Goal: Communication & Community: Answer question/provide support

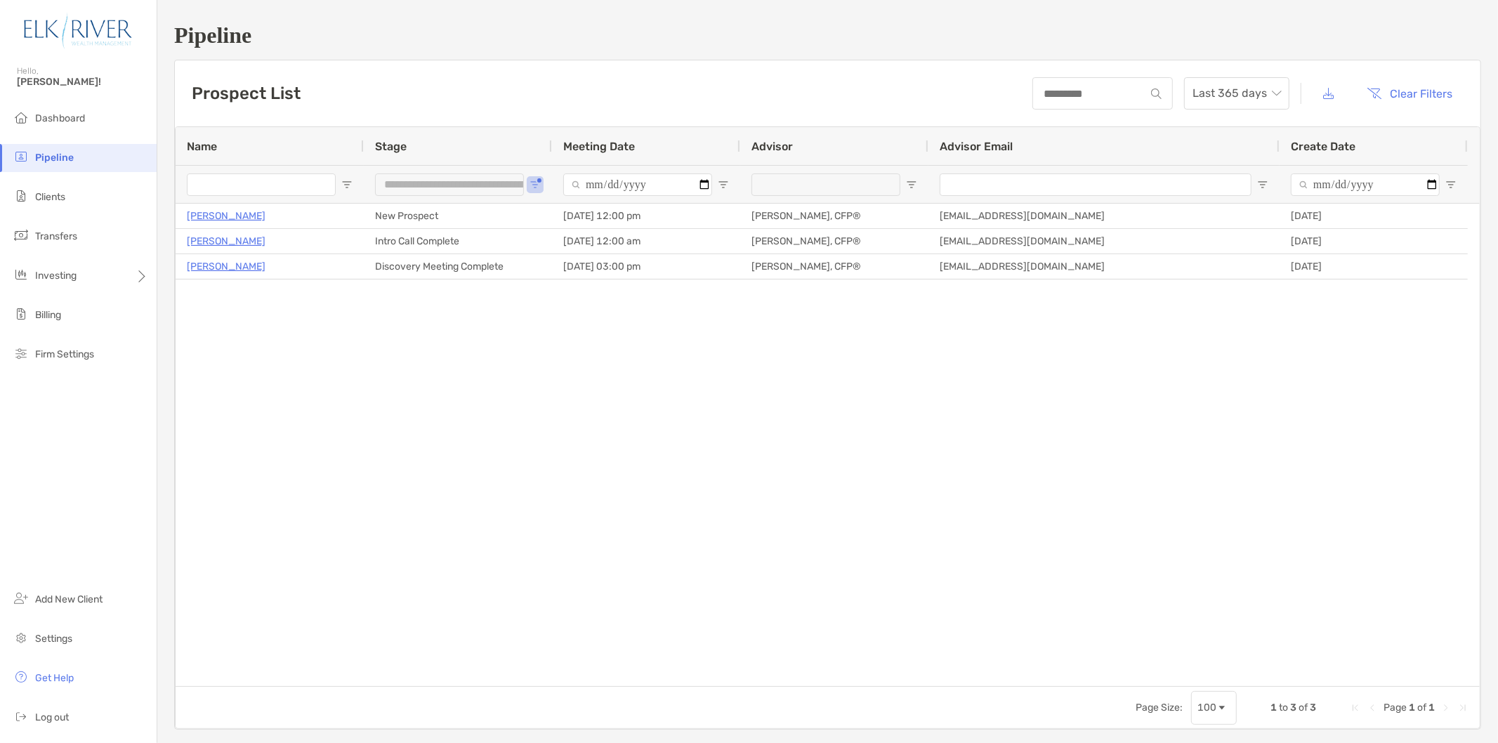
click at [95, 155] on li "Pipeline" at bounding box center [78, 158] width 157 height 28
click at [96, 129] on li "Dashboard" at bounding box center [78, 119] width 157 height 28
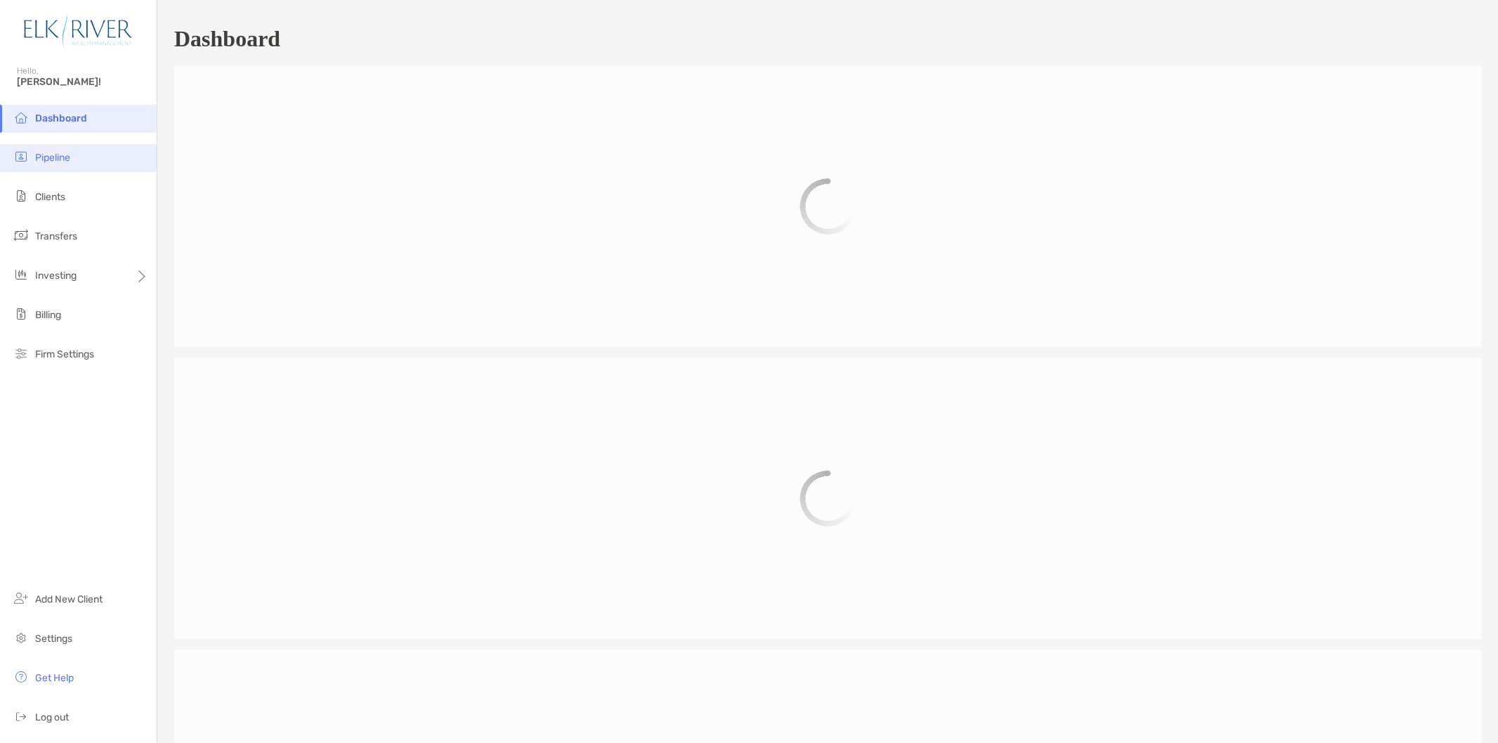
click at [96, 159] on li "Pipeline" at bounding box center [78, 158] width 157 height 28
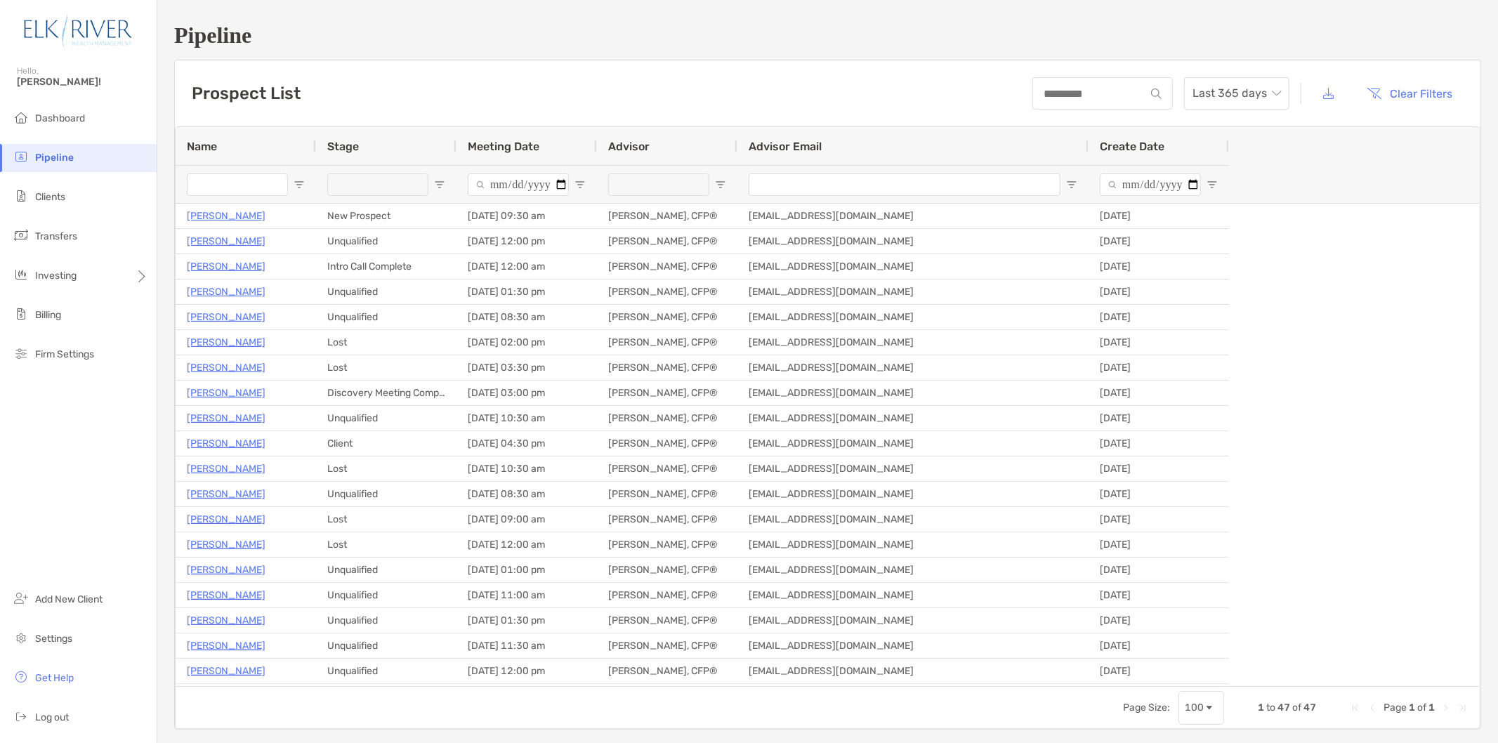
type input "**********"
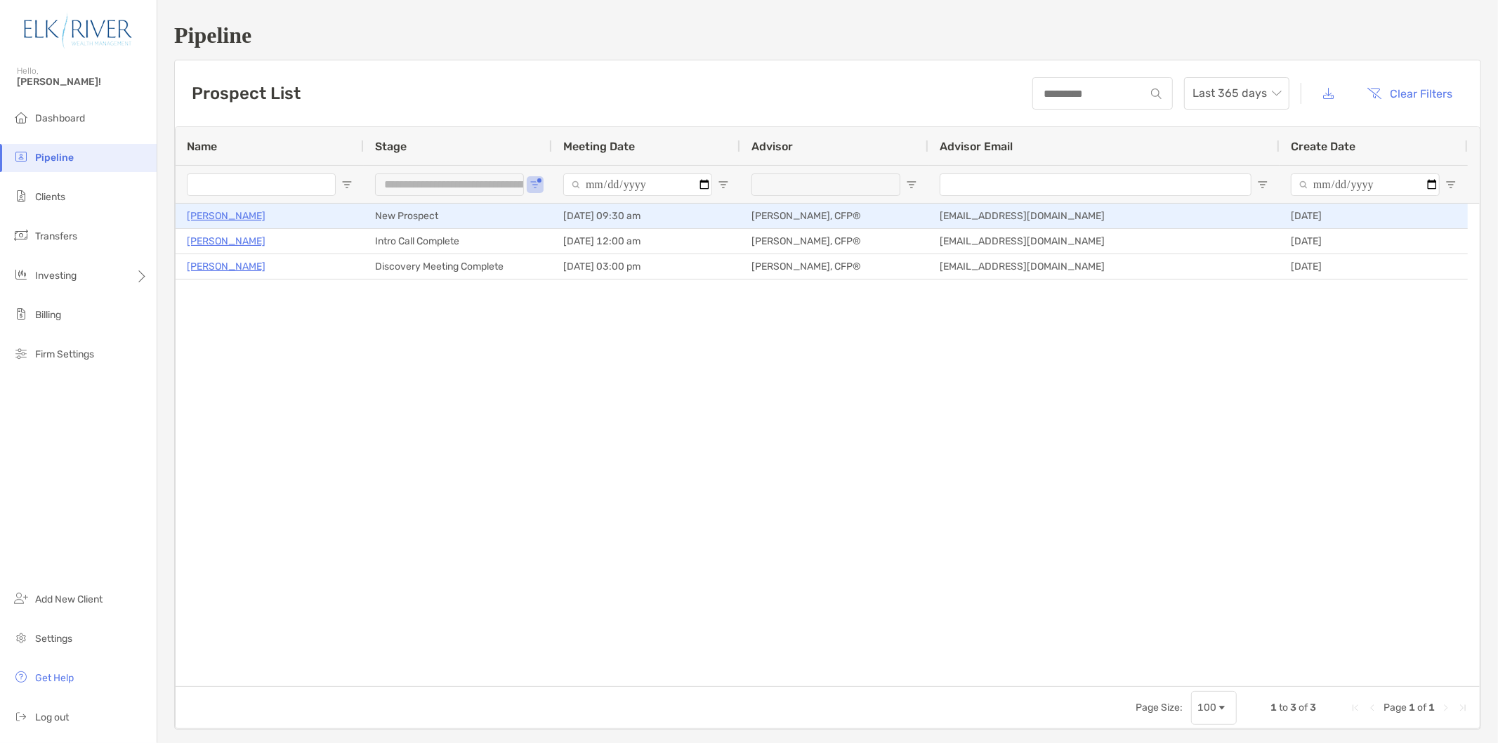
click at [251, 218] on p "[PERSON_NAME]" at bounding box center [226, 216] width 79 height 18
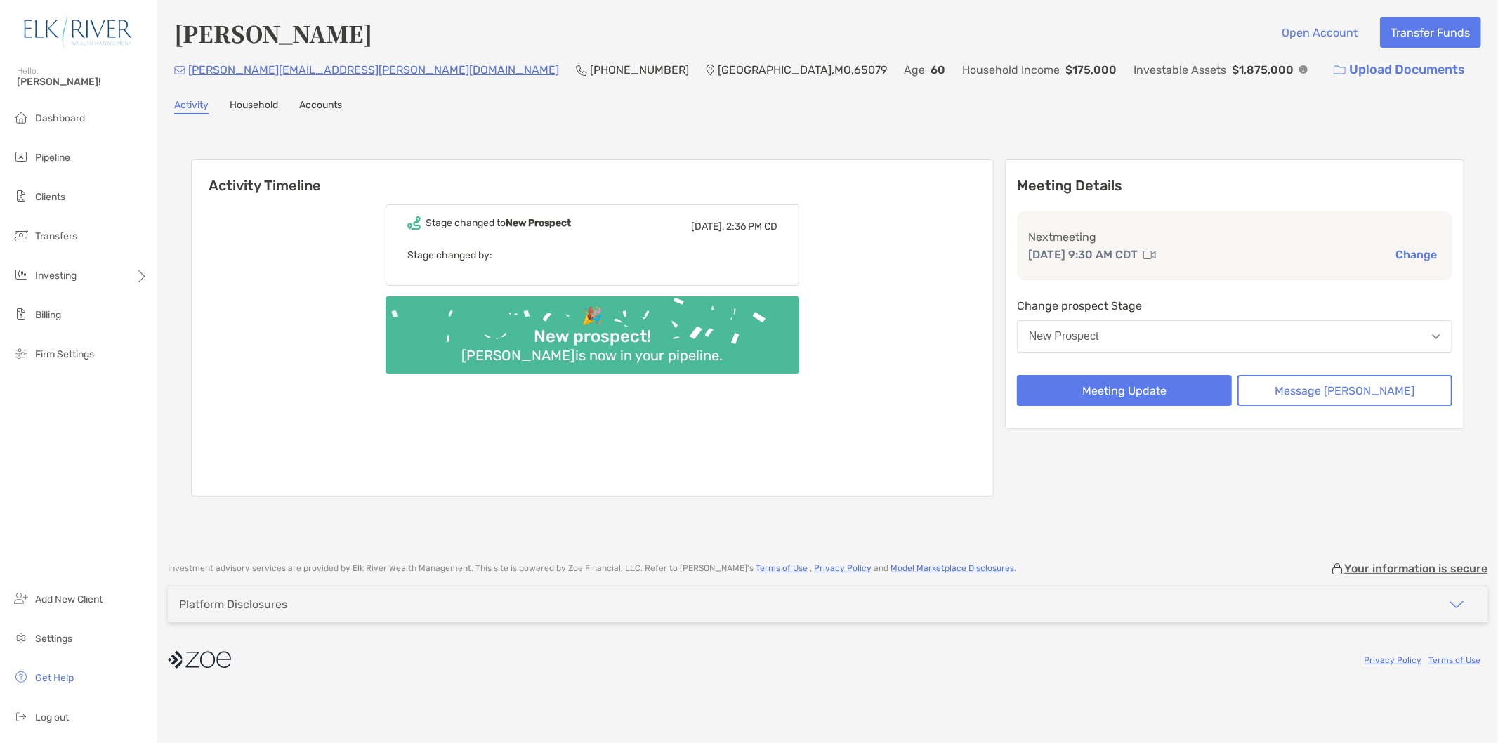
click at [496, 37] on div "Thomas Crehan Open Account Transfer Funds" at bounding box center [827, 33] width 1307 height 32
drag, startPoint x: 449, startPoint y: 65, endPoint x: 588, endPoint y: 69, distance: 138.4
click at [588, 69] on div "tom.crehan@gmail.com (202) 631-9495 Sunrise Beach , MO , 65079 Age 60 Household…" at bounding box center [827, 70] width 1307 height 30
copy div "Sunrise Beach , MO , 65079"
click at [799, 132] on div "Activity Timeline Stage changed to New Prospect Today, 2:36 PM CD Stage changed…" at bounding box center [827, 330] width 1307 height 402
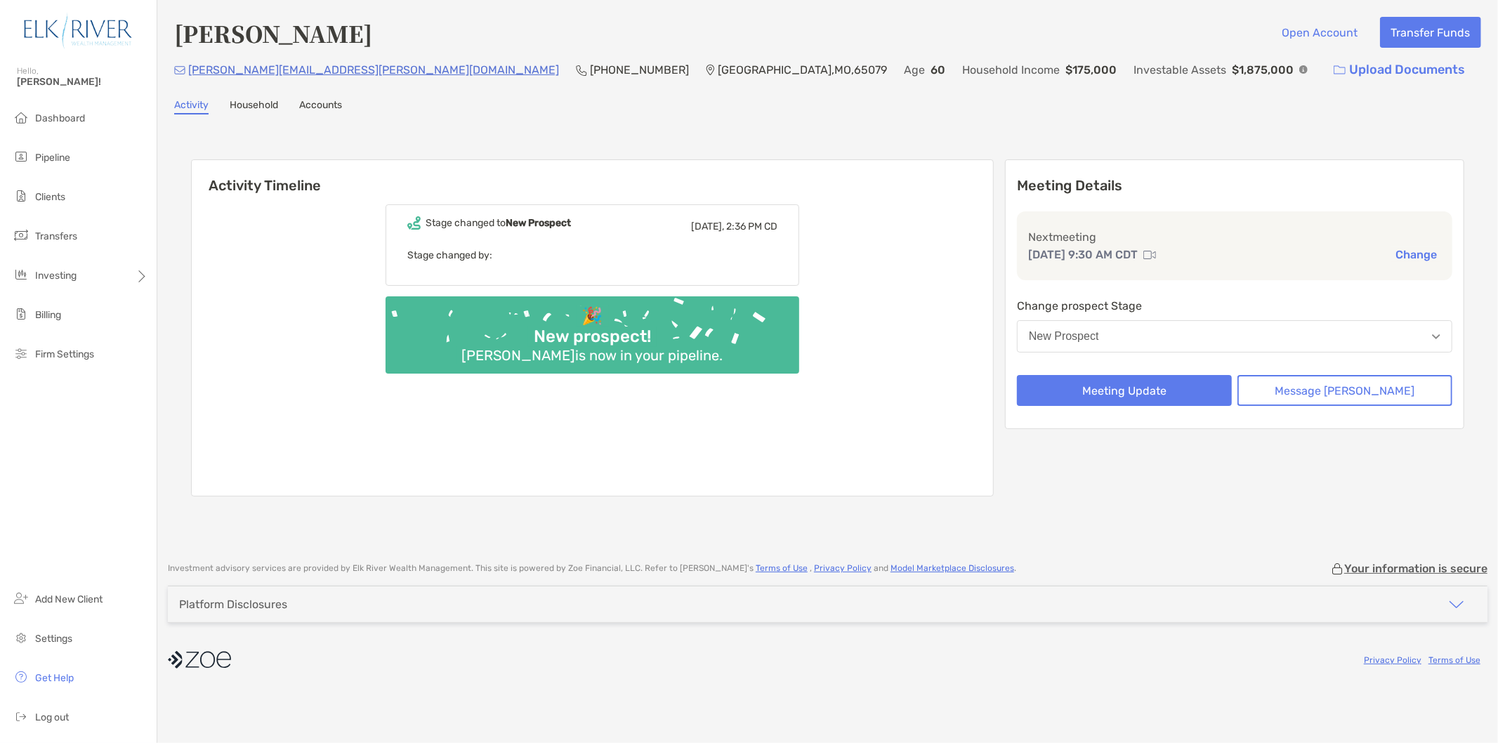
click at [334, 107] on link "Accounts" at bounding box center [320, 106] width 43 height 15
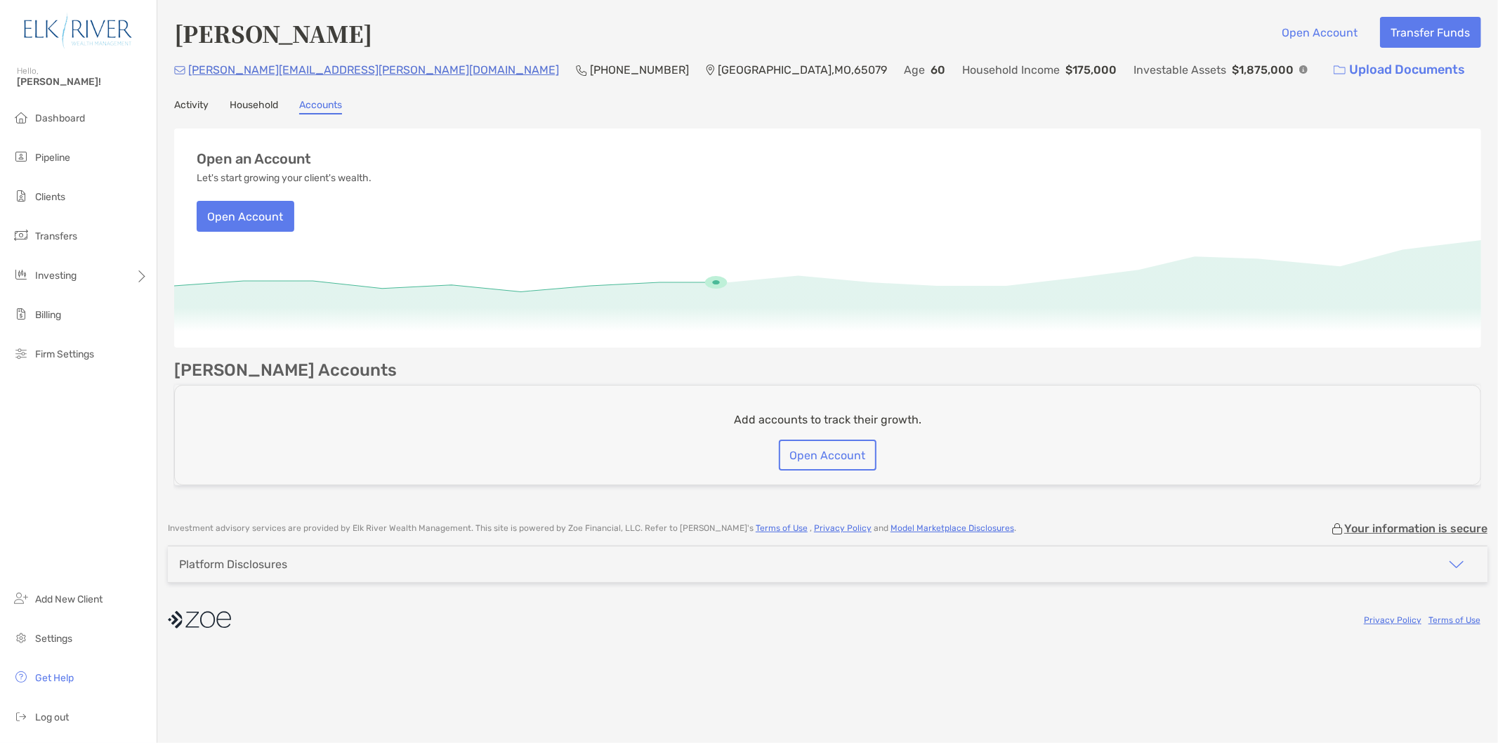
click at [202, 103] on link "Activity" at bounding box center [191, 106] width 34 height 15
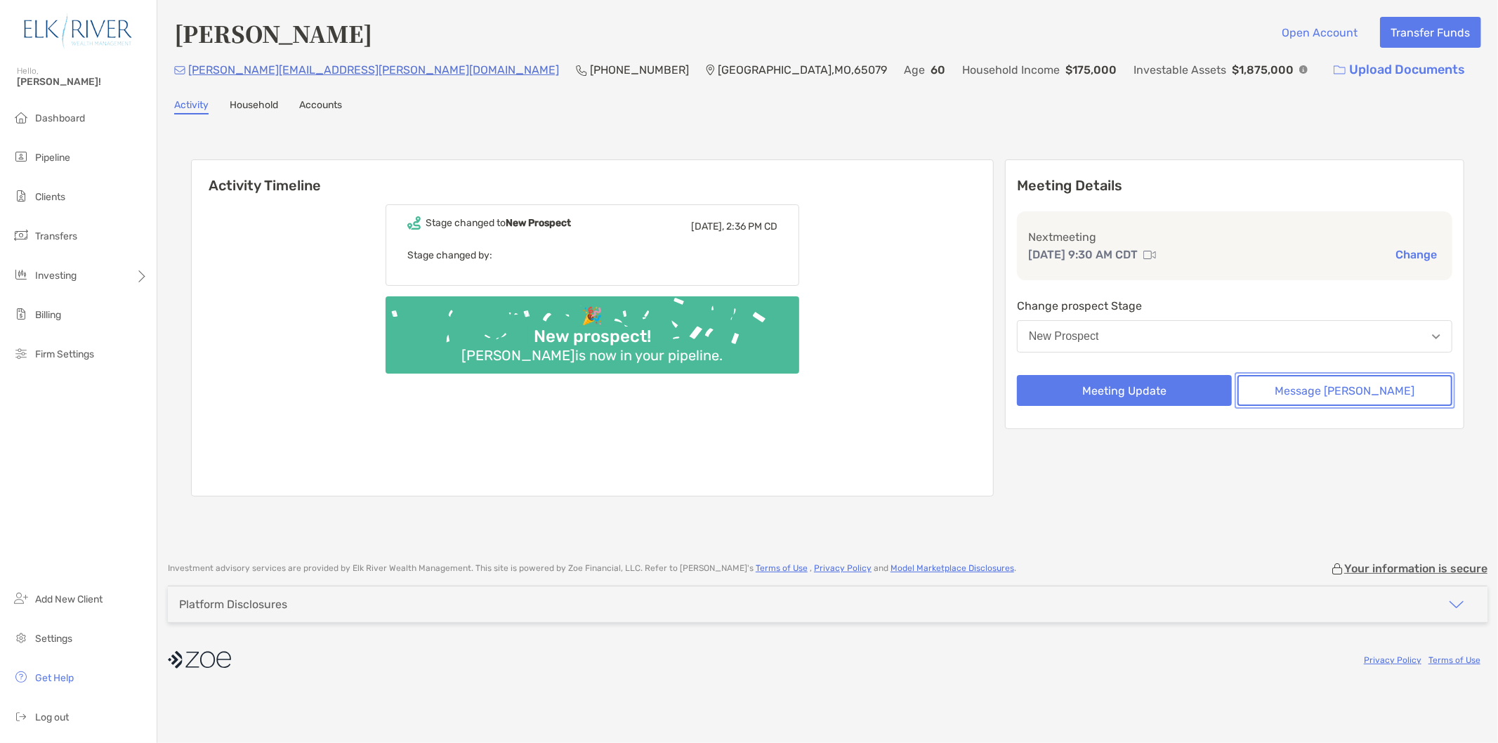
click at [1286, 376] on button "Message [PERSON_NAME]" at bounding box center [1344, 390] width 215 height 31
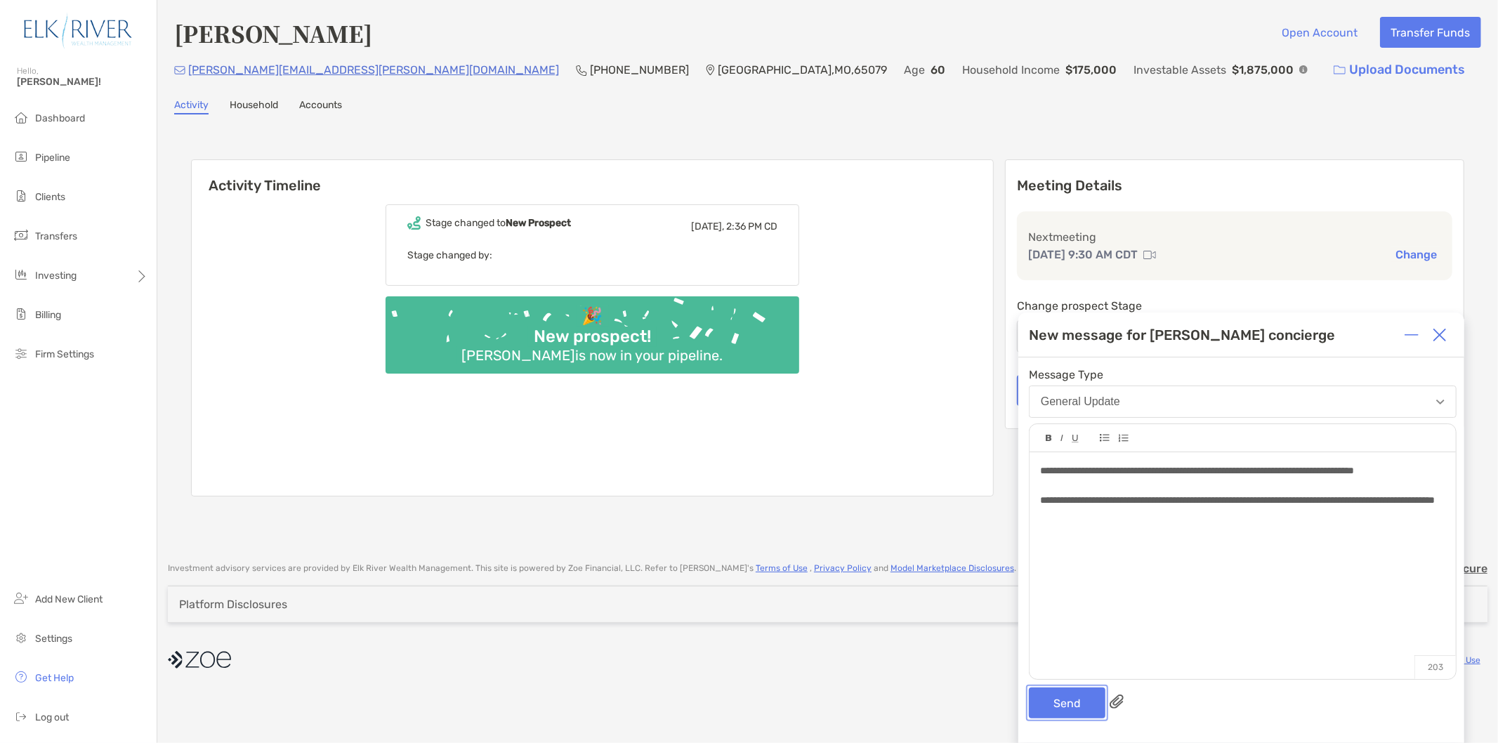
click at [1058, 712] on button "Send" at bounding box center [1067, 702] width 77 height 31
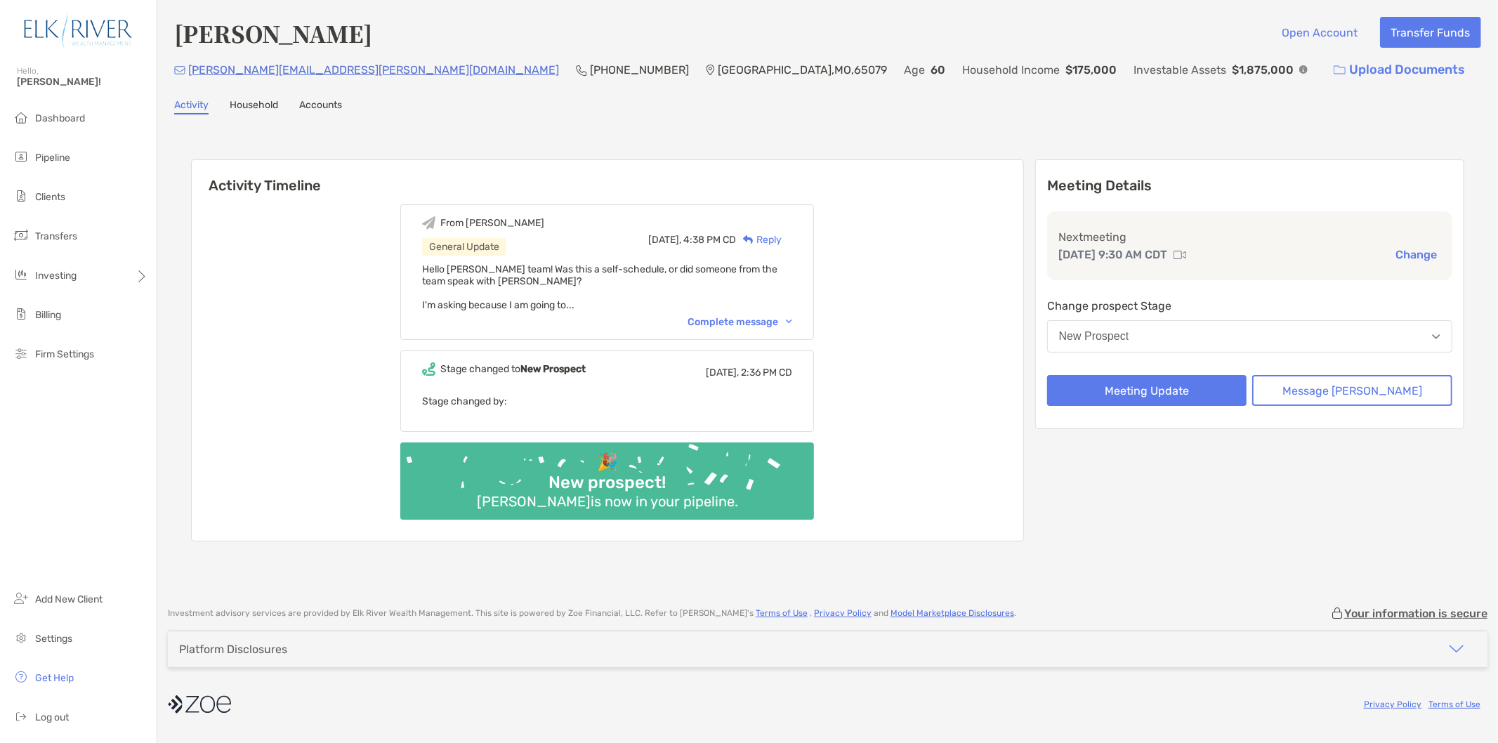
click at [278, 489] on div "From Corey General Update Today, 4:38 PM CD Reply Hello Zoe team! Was this a se…" at bounding box center [607, 367] width 831 height 347
drag, startPoint x: 306, startPoint y: 142, endPoint x: 299, endPoint y: 125, distance: 18.3
click at [300, 125] on div "Thomas Crehan Open Account Transfer Funds tom.crehan@gmail.com (202) 631-9495 S…" at bounding box center [827, 296] width 1341 height 593
click at [302, 129] on div "Activity Timeline From Corey General Update Today, 4:38 PM CD Reply Hello Zoe t…" at bounding box center [827, 352] width 1307 height 447
drag, startPoint x: 311, startPoint y: 131, endPoint x: 312, endPoint y: 122, distance: 8.5
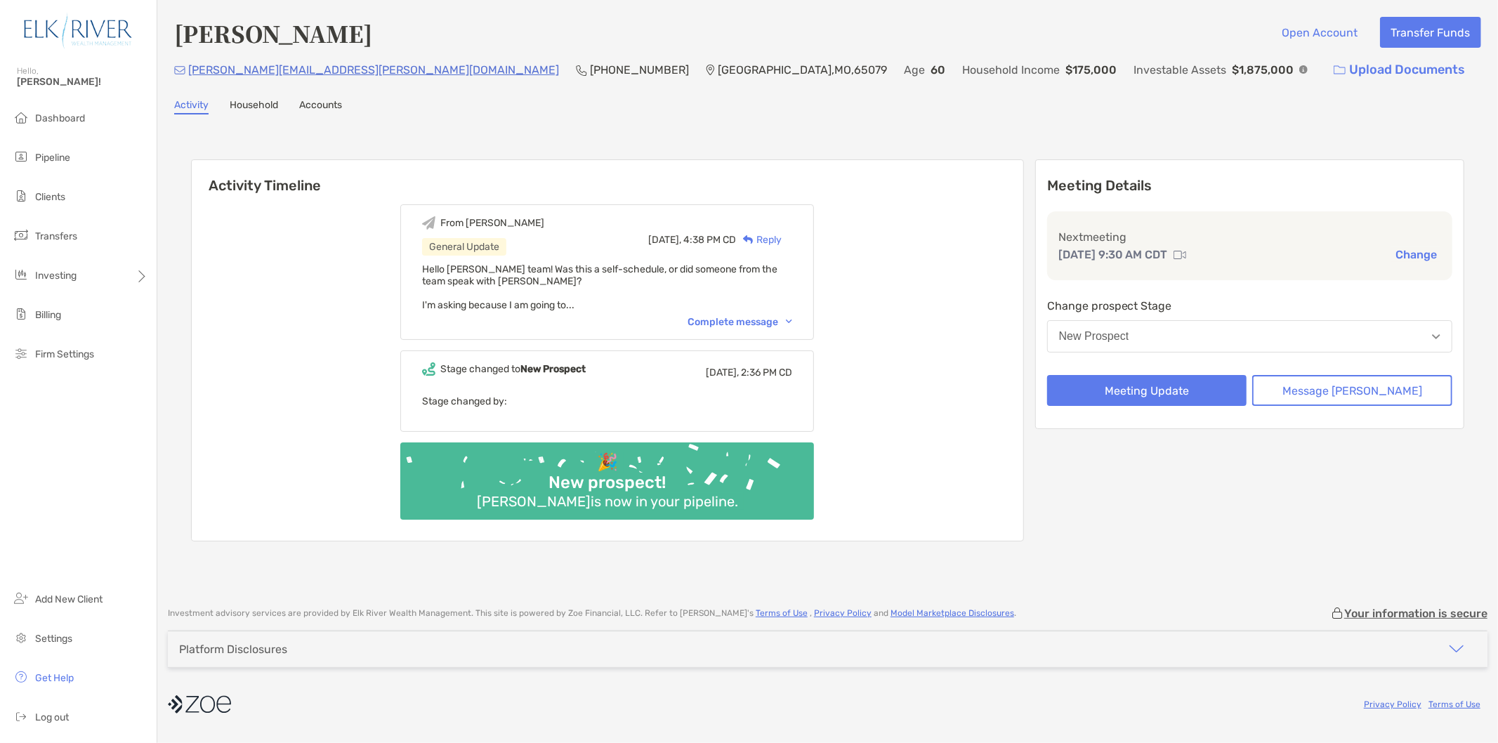
click at [312, 122] on div "Thomas Crehan Open Account Transfer Funds tom.crehan@gmail.com (202) 631-9495 S…" at bounding box center [827, 296] width 1341 height 593
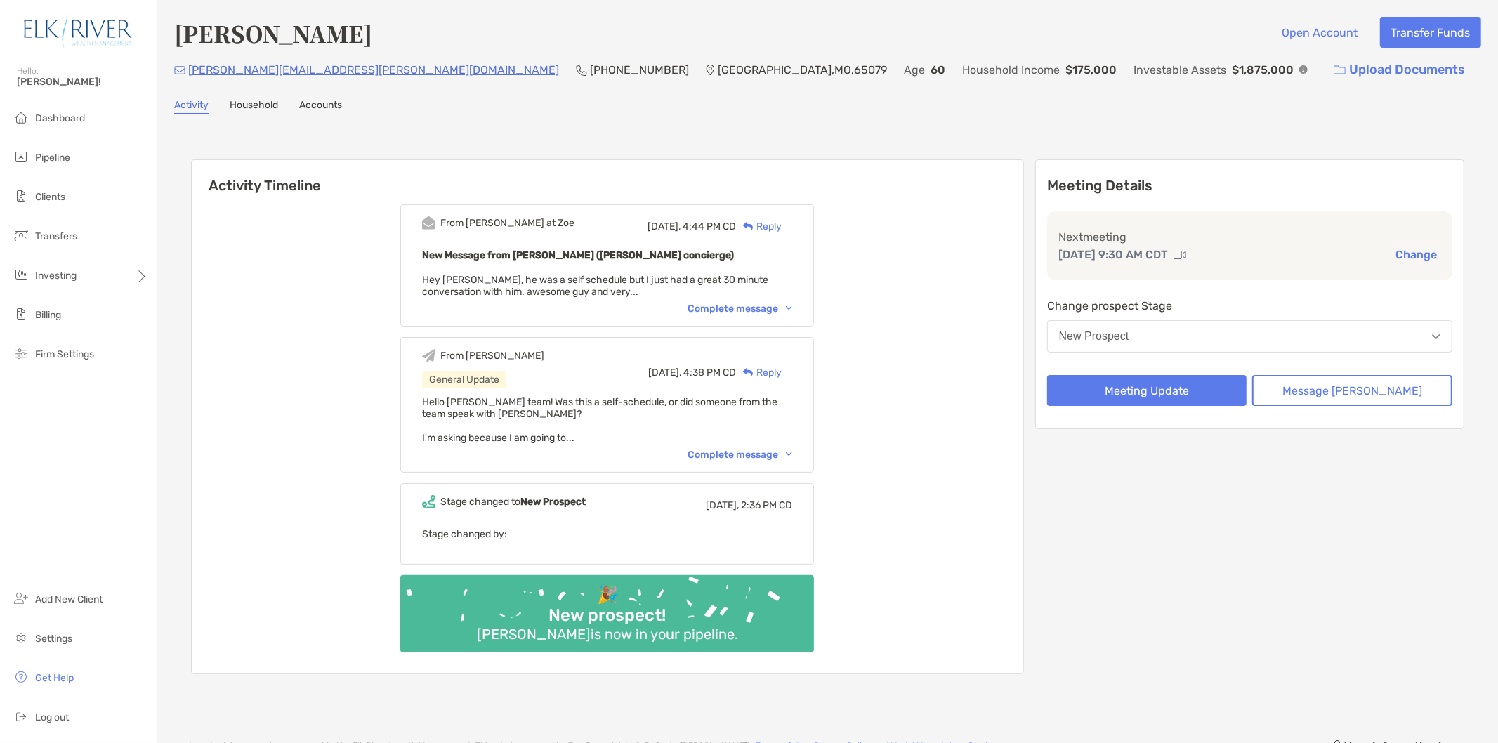
click at [716, 304] on div "Complete message" at bounding box center [739, 309] width 105 height 12
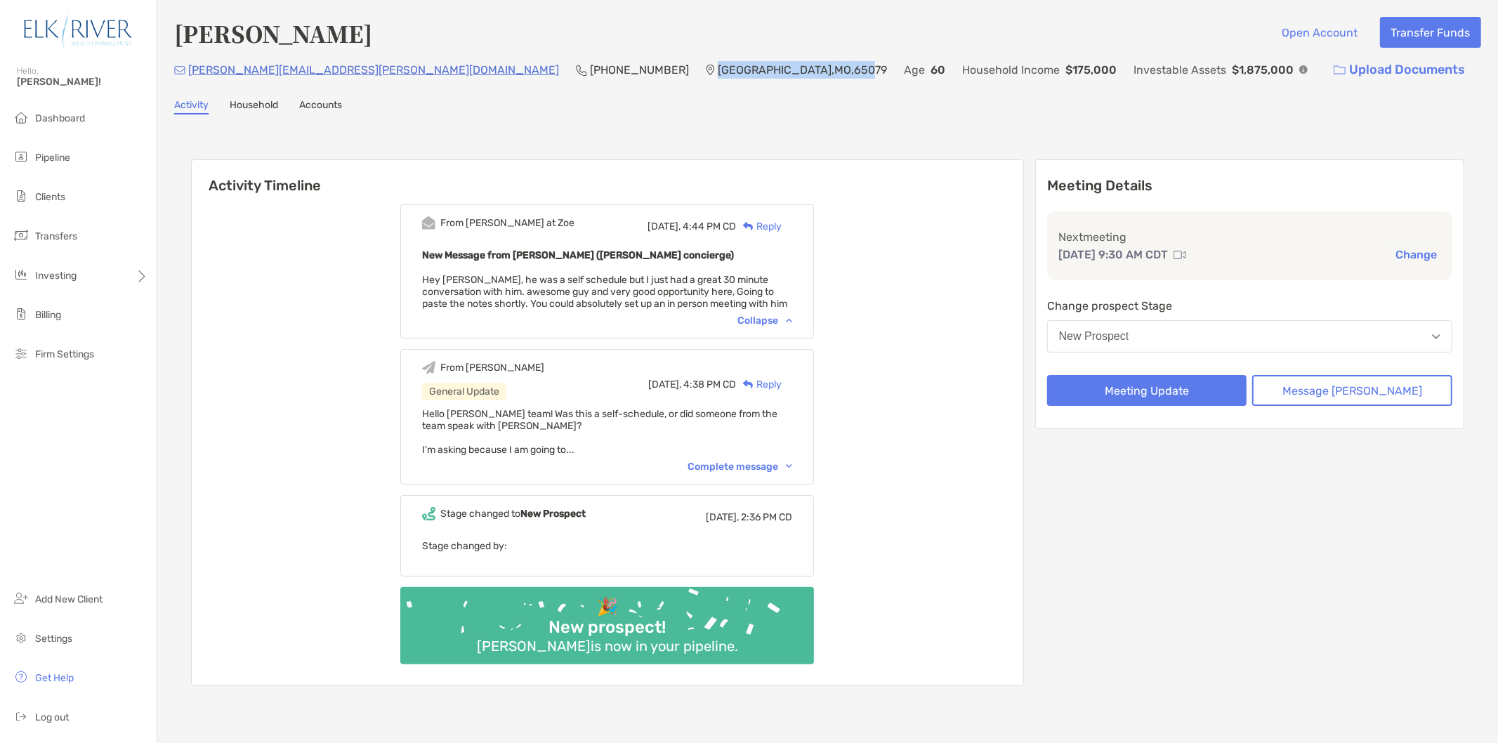
drag, startPoint x: 451, startPoint y: 66, endPoint x: 574, endPoint y: 70, distance: 123.7
click at [718, 70] on p "Sunrise Beach , MO , 65079" at bounding box center [802, 70] width 169 height 18
click at [718, 72] on p "Sunrise Beach , MO , 65079" at bounding box center [802, 70] width 169 height 18
click at [745, 463] on div "Complete message" at bounding box center [739, 467] width 105 height 12
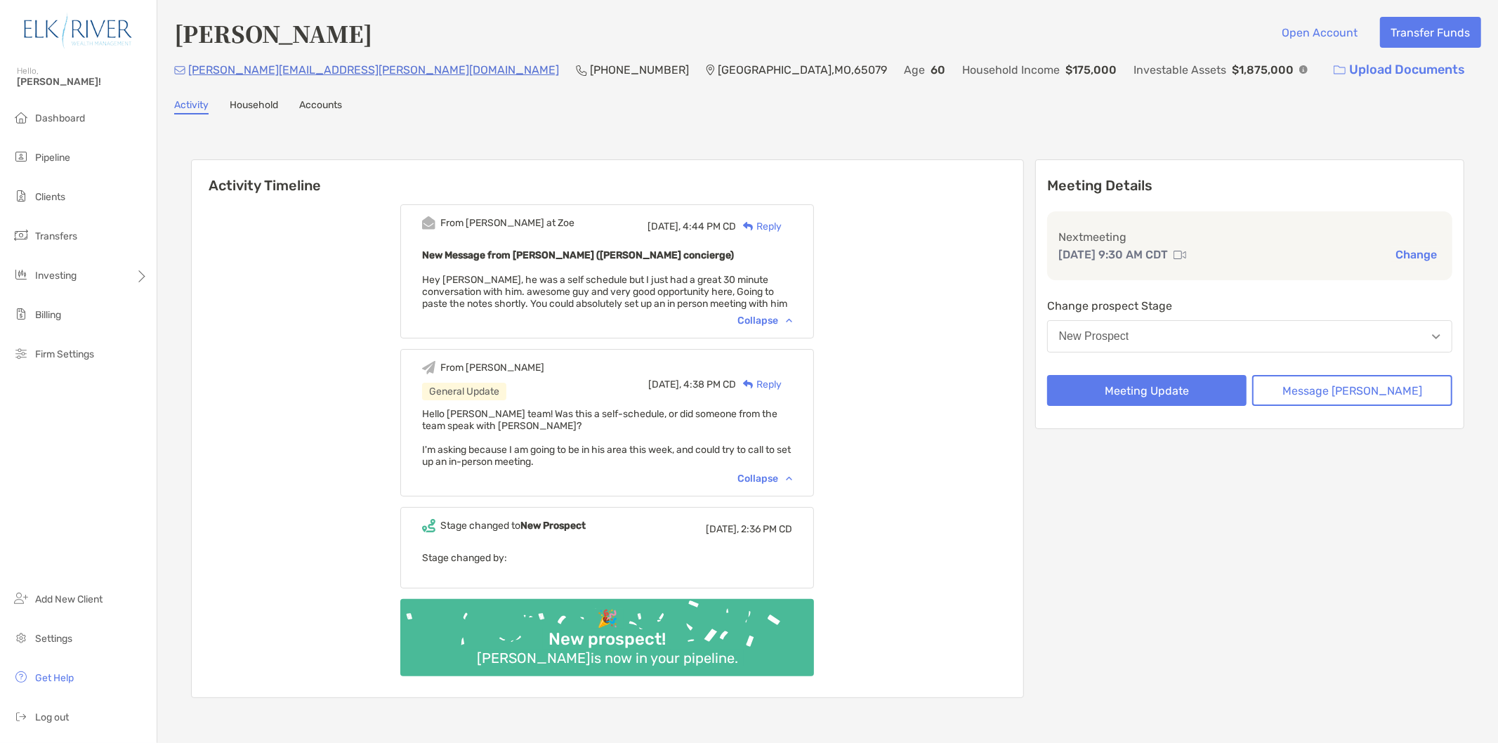
click at [690, 296] on span "Hey Corey, he was a self schedule but I just had a great 30 minute conversation…" at bounding box center [604, 292] width 365 height 36
click at [770, 232] on div "Reply" at bounding box center [759, 226] width 46 height 15
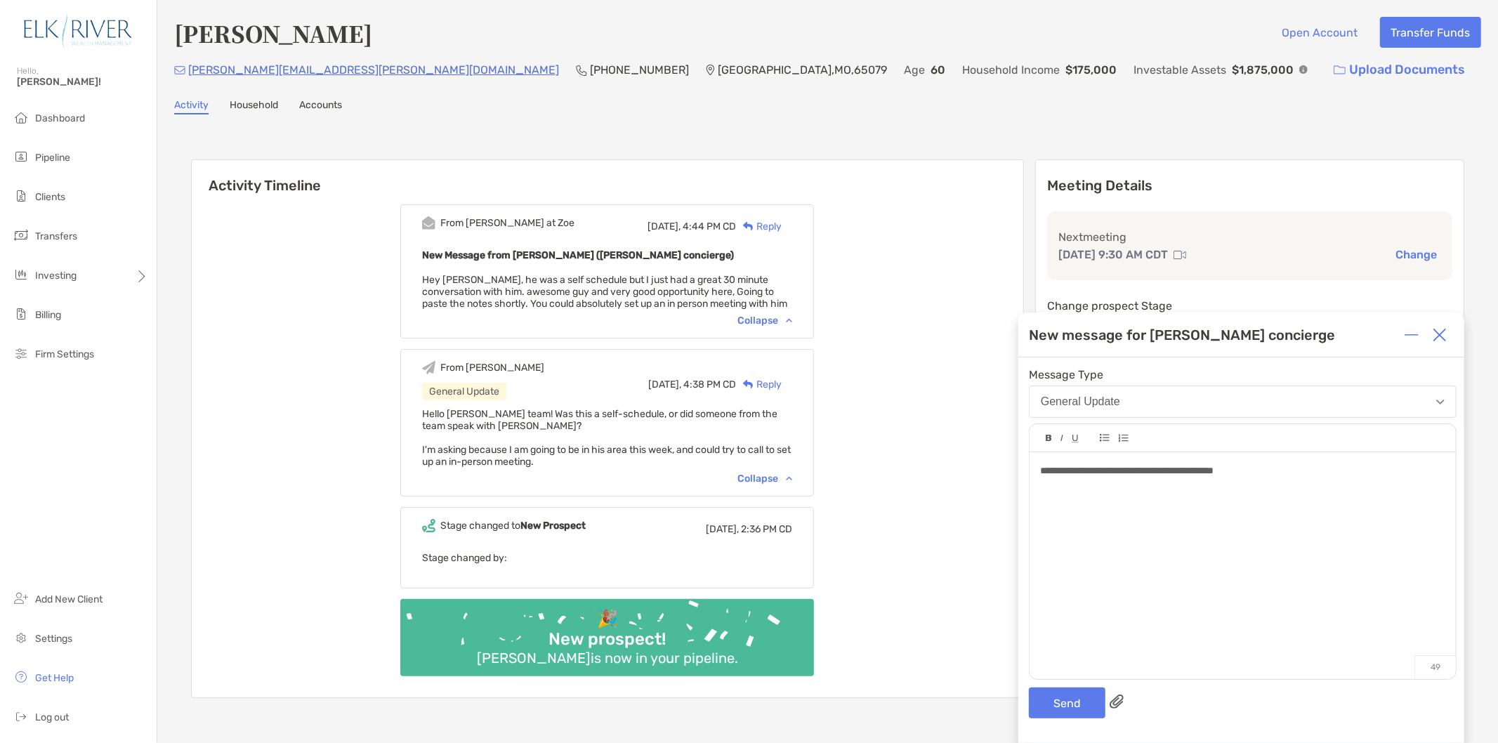
click at [1176, 469] on span "**********" at bounding box center [1126, 471] width 173 height 10
click at [1047, 706] on button "Send" at bounding box center [1067, 702] width 77 height 31
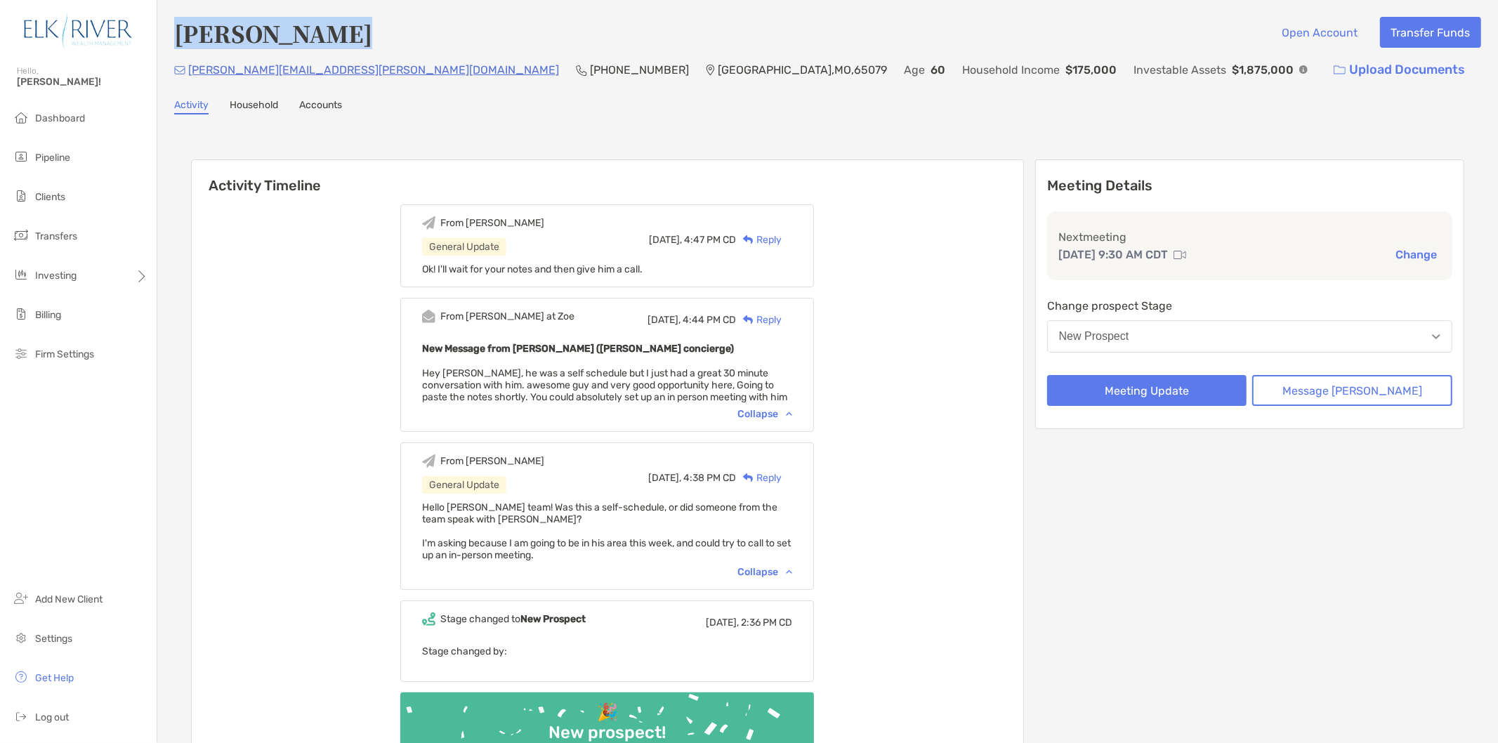
drag, startPoint x: 357, startPoint y: 35, endPoint x: 173, endPoint y: 30, distance: 184.0
click at [173, 30] on div "Thomas Crehan Open Account Transfer Funds tom.crehan@gmail.com (202) 631-9495 S…" at bounding box center [827, 421] width 1341 height 843
copy h4 "[PERSON_NAME]"
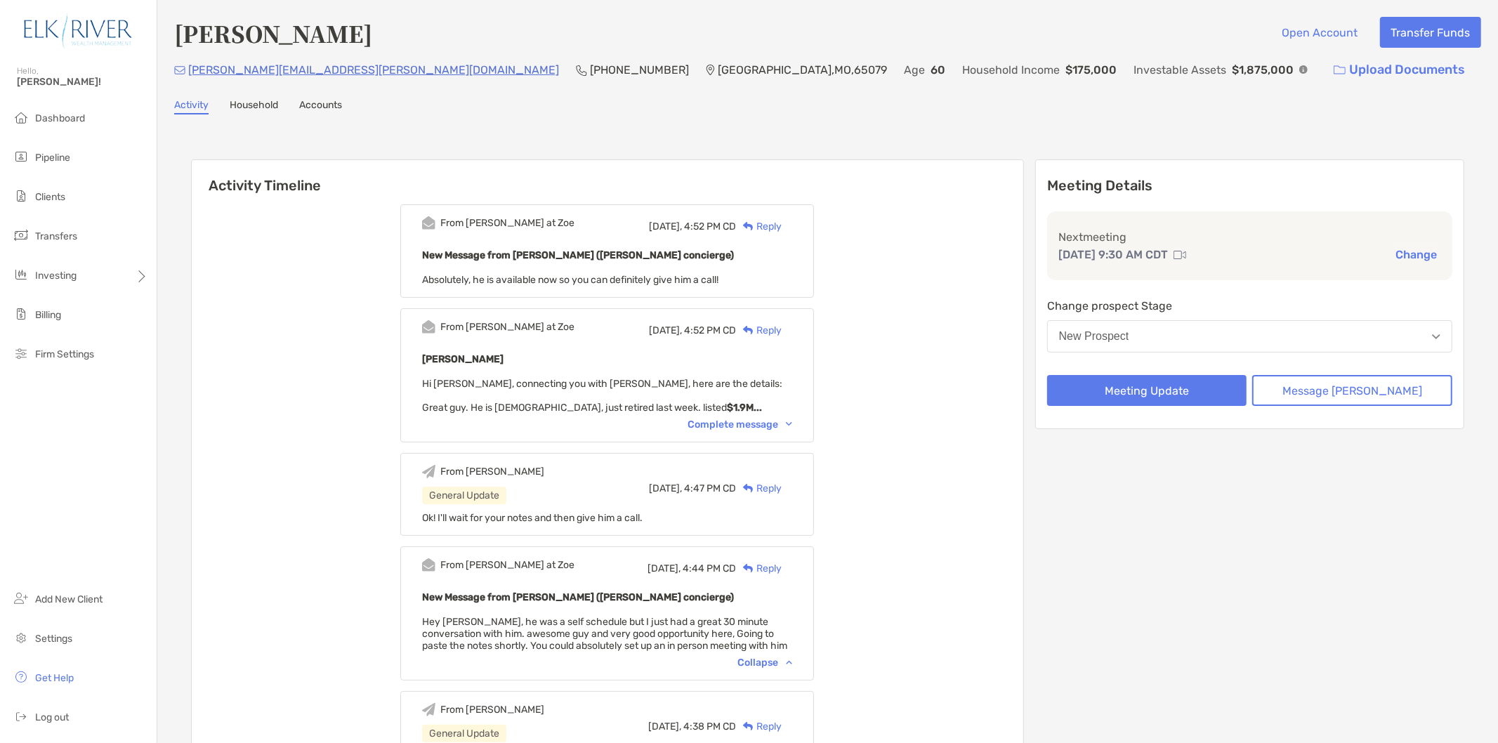
click at [760, 424] on div "Complete message" at bounding box center [739, 425] width 105 height 12
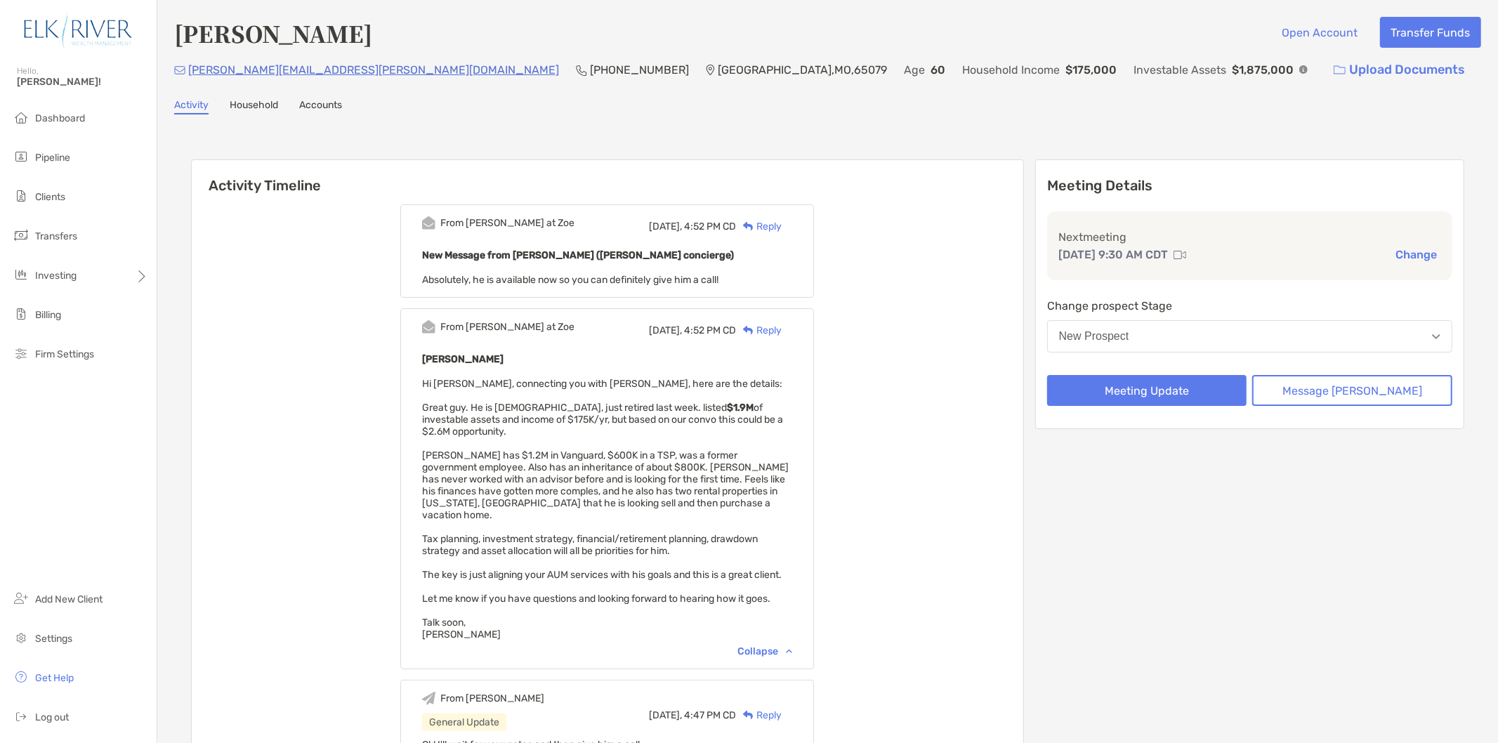
drag, startPoint x: 671, startPoint y: 151, endPoint x: 628, endPoint y: 131, distance: 47.4
click at [629, 131] on div "Activity Timeline From Paul at Zoe Today, 4:52 PM CD Reply New Message from Pau…" at bounding box center [827, 715] width 1307 height 1173
drag, startPoint x: 319, startPoint y: 67, endPoint x: 188, endPoint y: 69, distance: 130.6
click at [188, 69] on div "tom.crehan@gmail.com (202) 631-9495 Sunrise Beach , MO , 65079 Age 60 Household…" at bounding box center [827, 70] width 1307 height 30
copy p "tom.crehan@gmail.com"
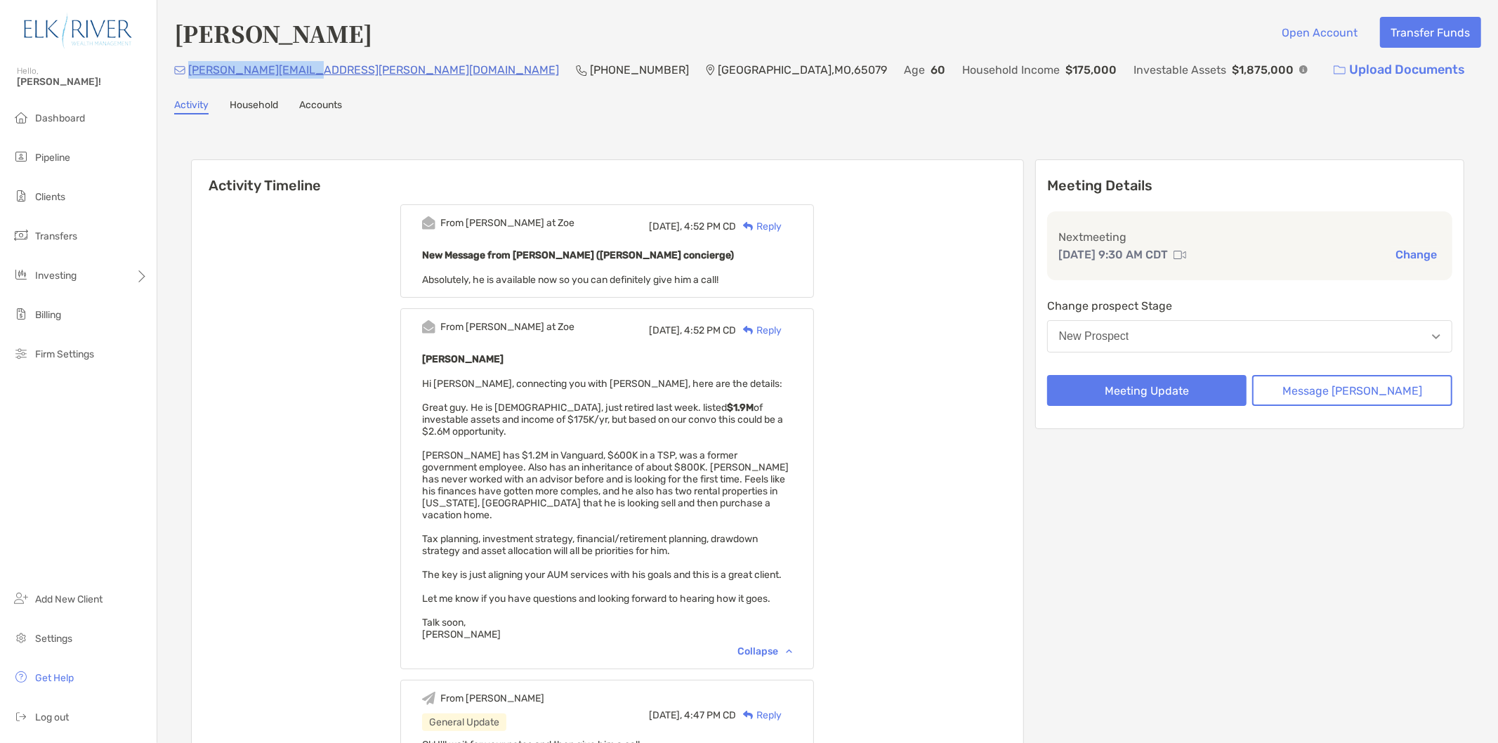
click at [1392, 247] on button "Change" at bounding box center [1416, 254] width 50 height 15
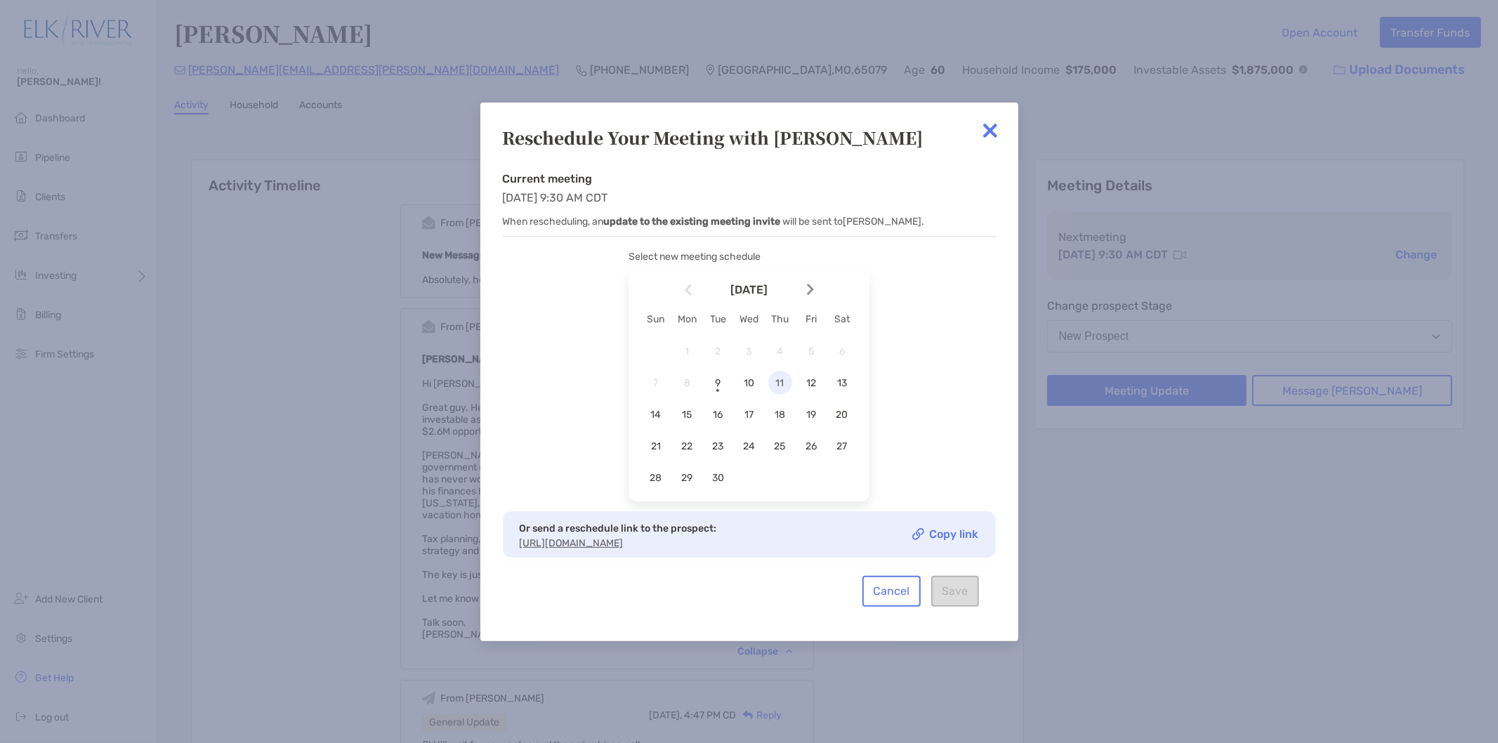
click at [775, 377] on span "11" at bounding box center [780, 383] width 24 height 12
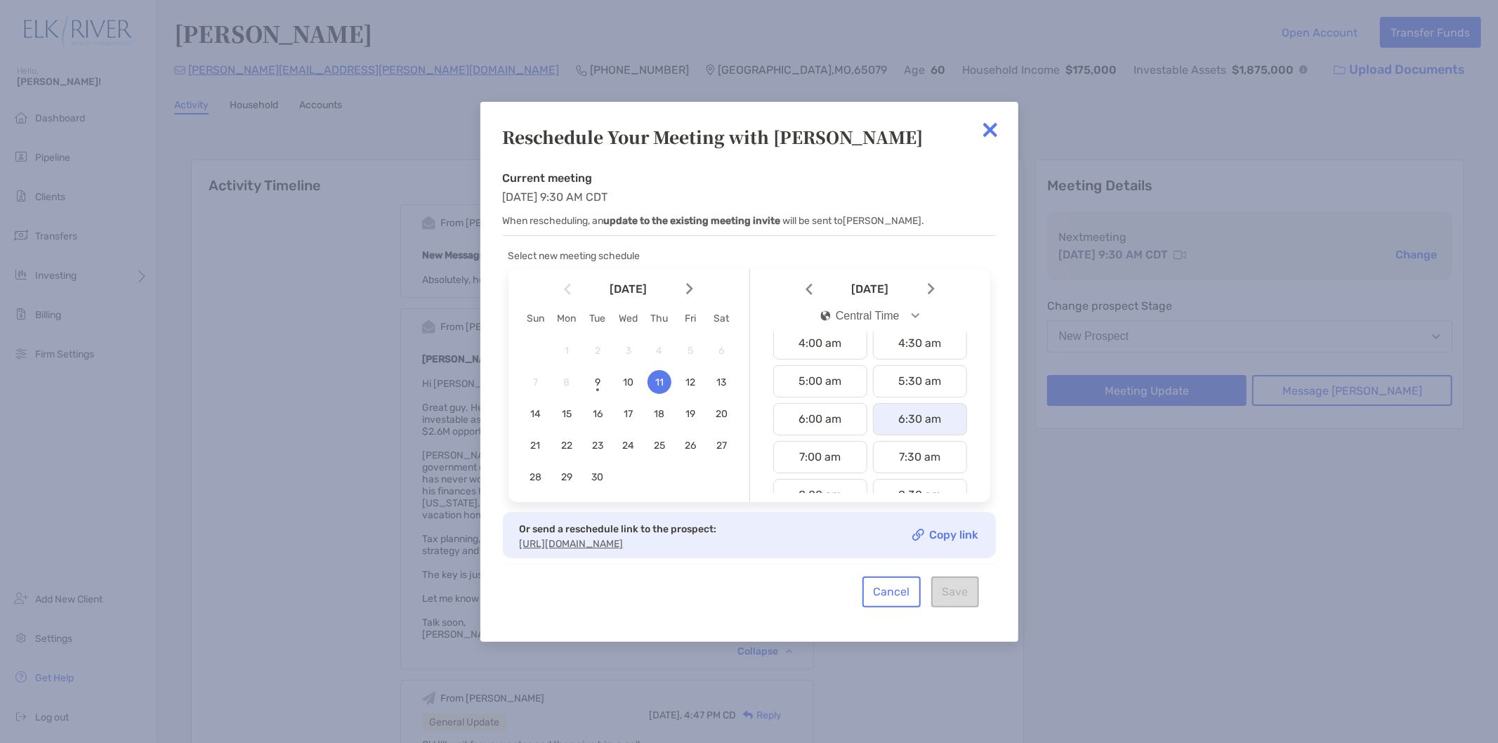
scroll to position [234, 0]
click at [808, 412] on div "8:00 am" at bounding box center [820, 417] width 94 height 32
click at [956, 598] on button "Save" at bounding box center [955, 592] width 48 height 31
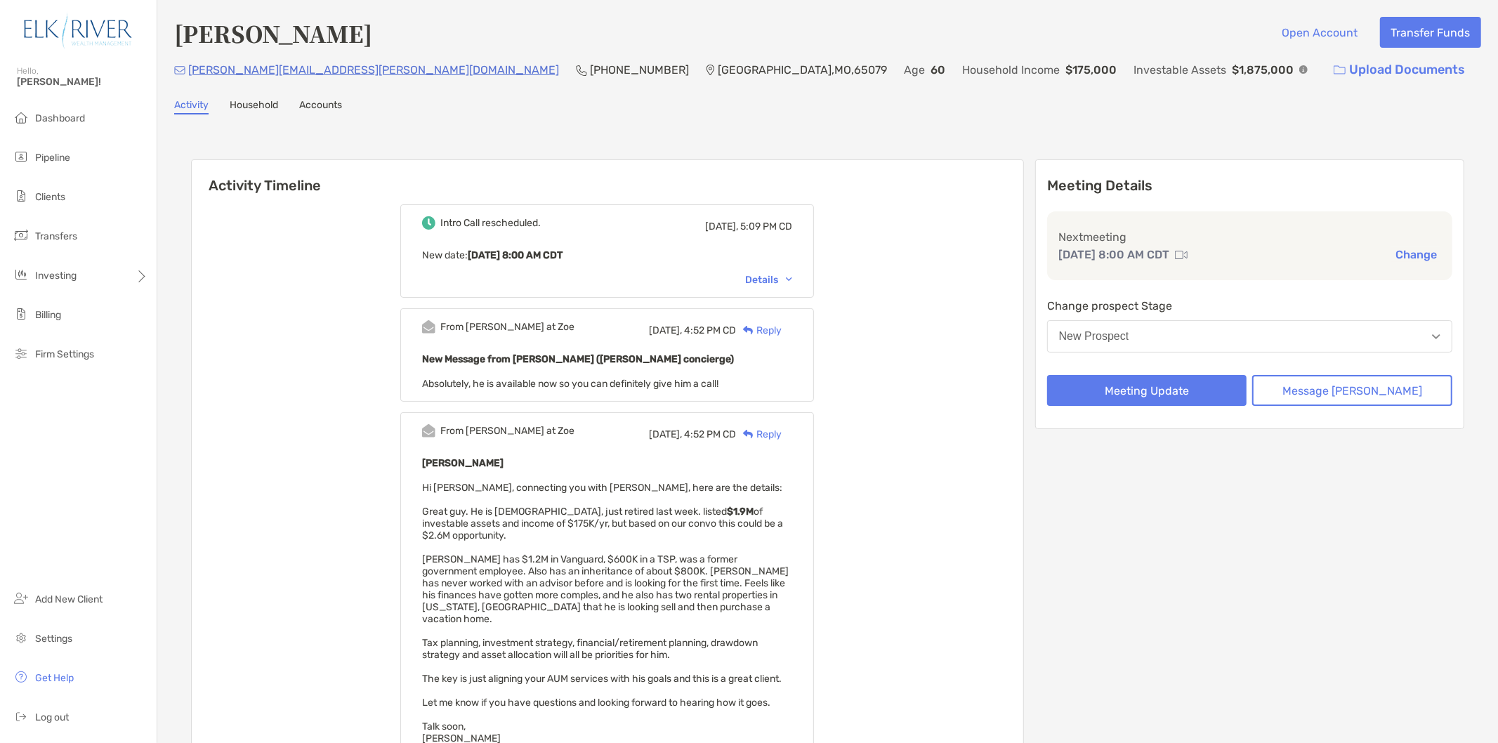
drag, startPoint x: 928, startPoint y: 283, endPoint x: 902, endPoint y: 286, distance: 26.2
click at [1366, 381] on button "Message Zoe" at bounding box center [1352, 390] width 200 height 31
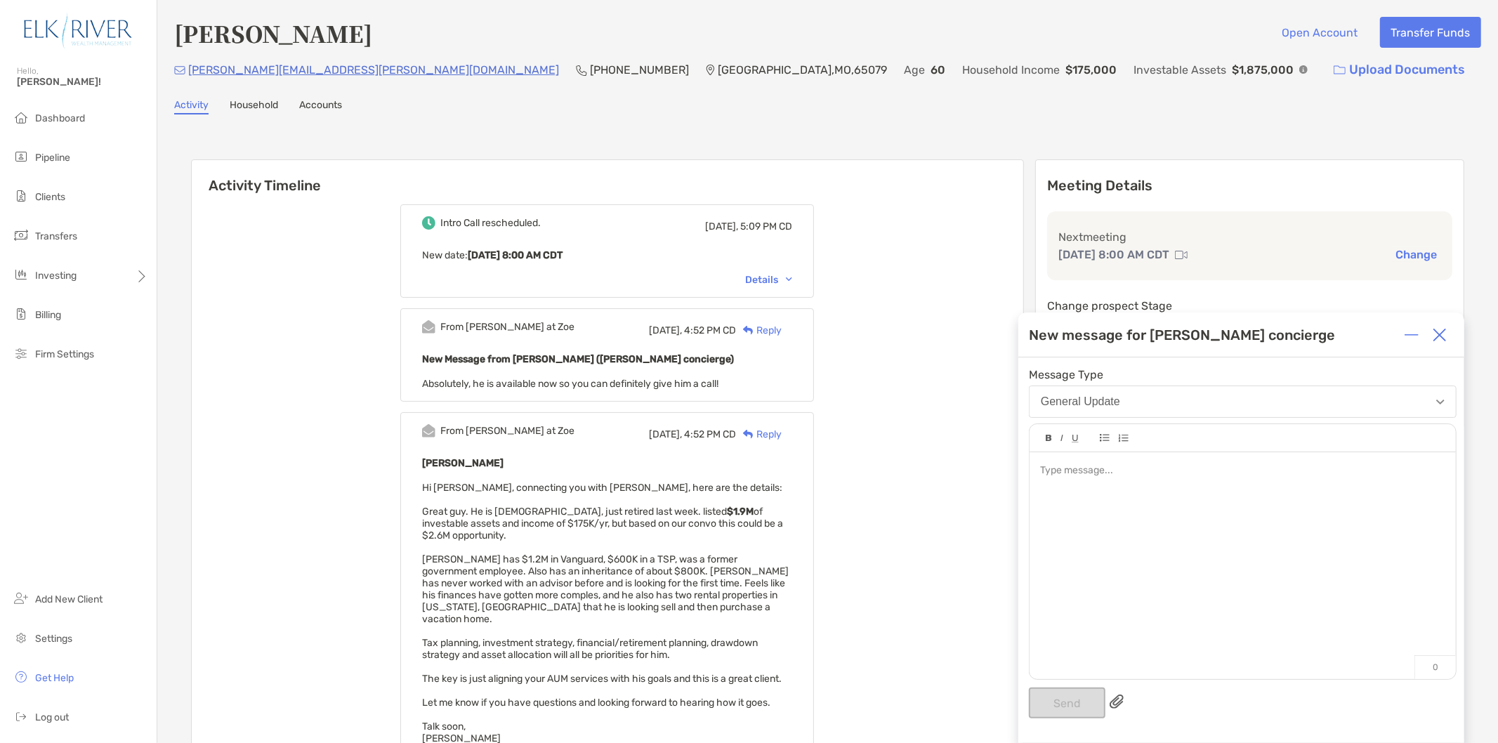
click at [1155, 496] on div at bounding box center [1242, 558] width 426 height 213
click at [1341, 474] on span "**********" at bounding box center [1214, 471] width 349 height 10
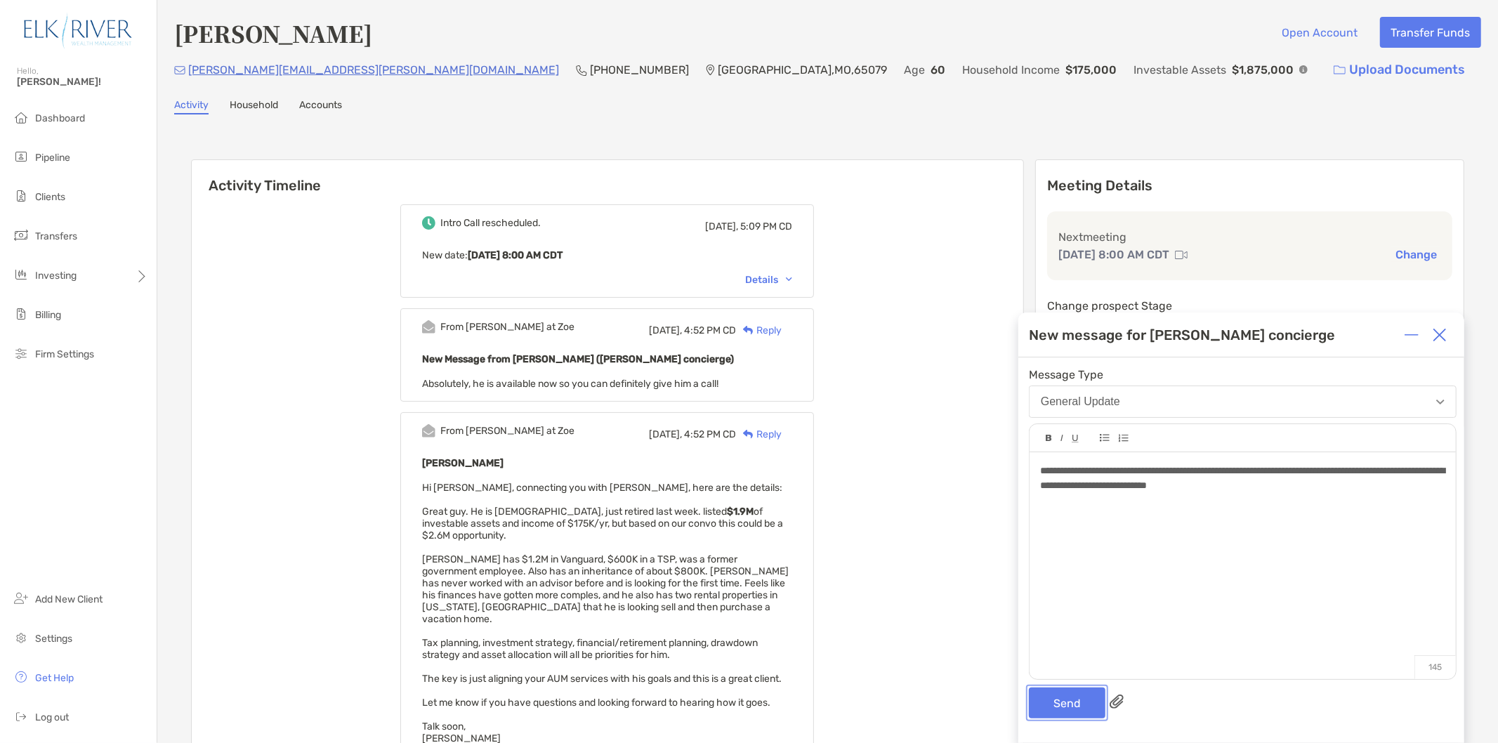
click at [1069, 699] on button "Send" at bounding box center [1067, 702] width 77 height 31
